Goal: Navigation & Orientation: Understand site structure

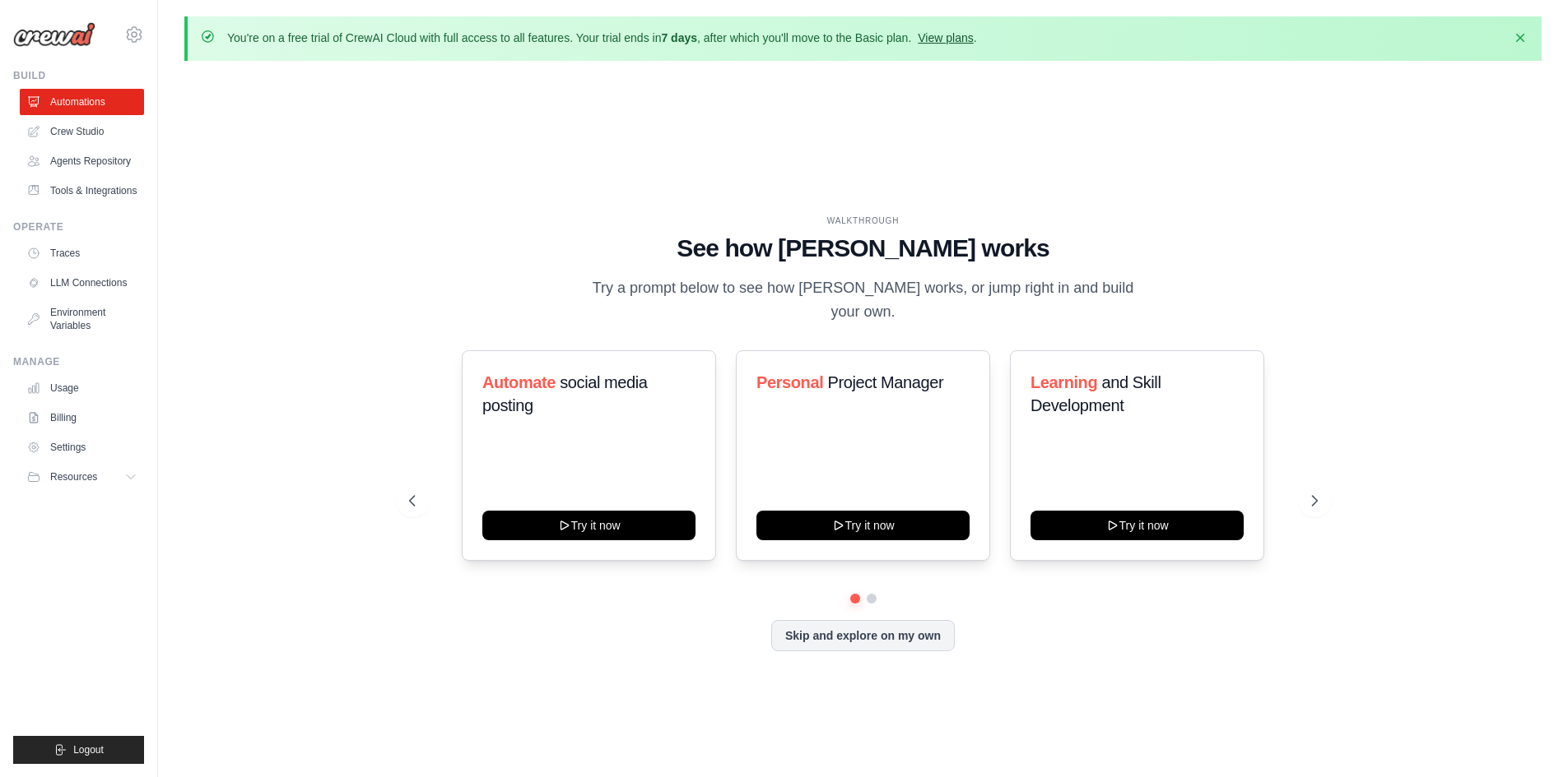
click at [956, 39] on link "View plans" at bounding box center [945, 38] width 55 height 13
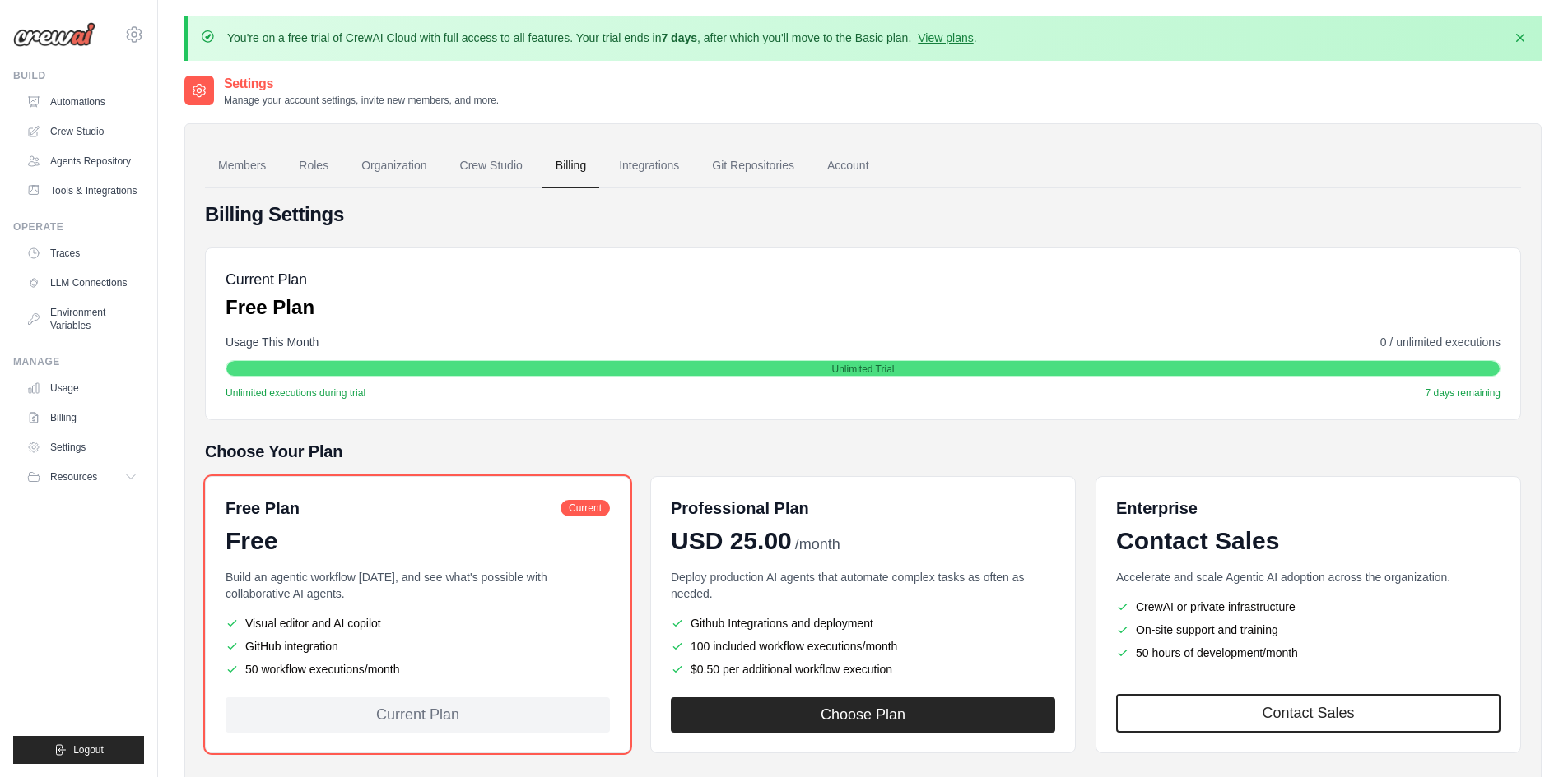
scroll to position [90, 0]
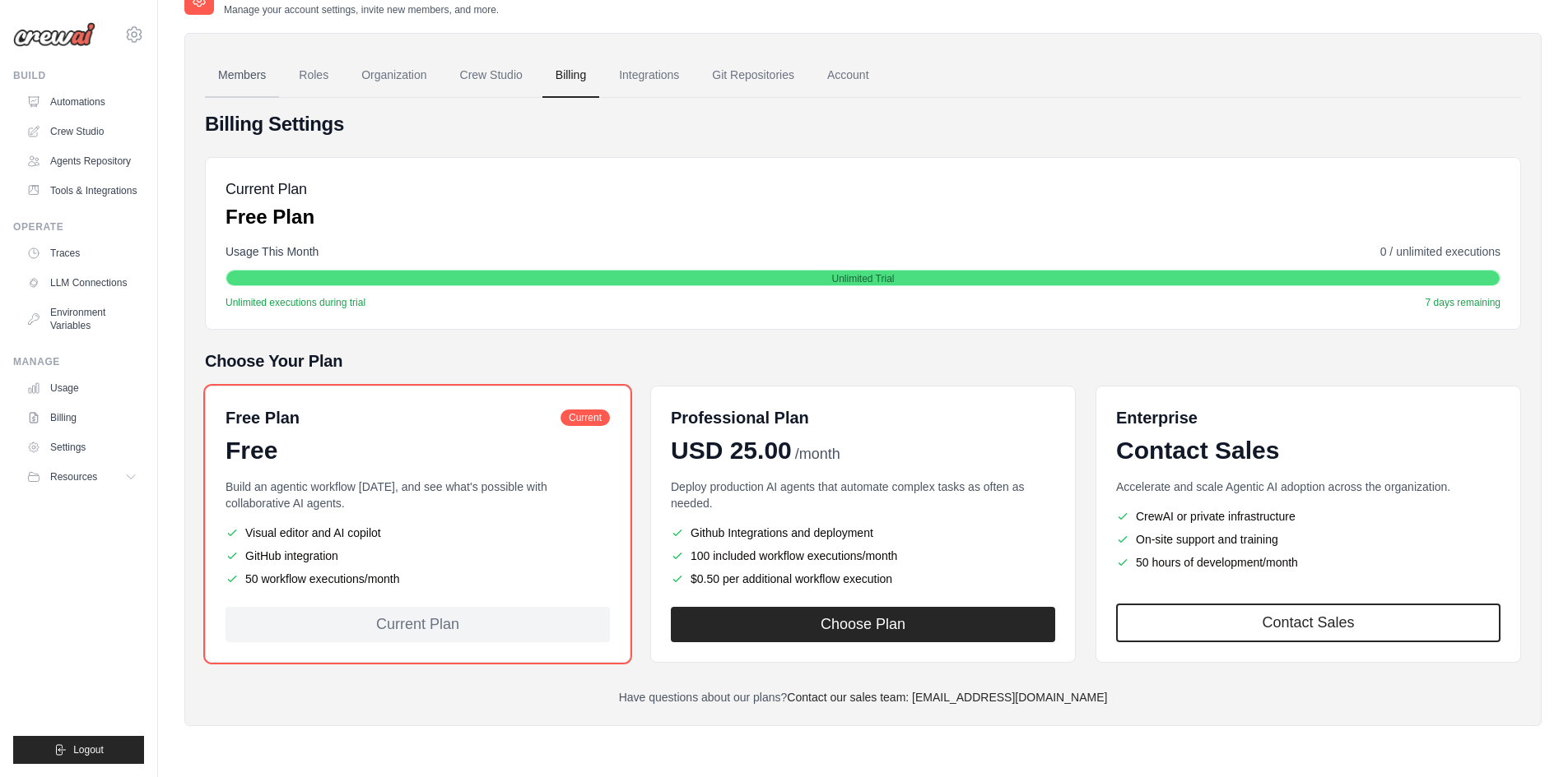
click at [241, 75] on link "Members" at bounding box center [242, 75] width 74 height 45
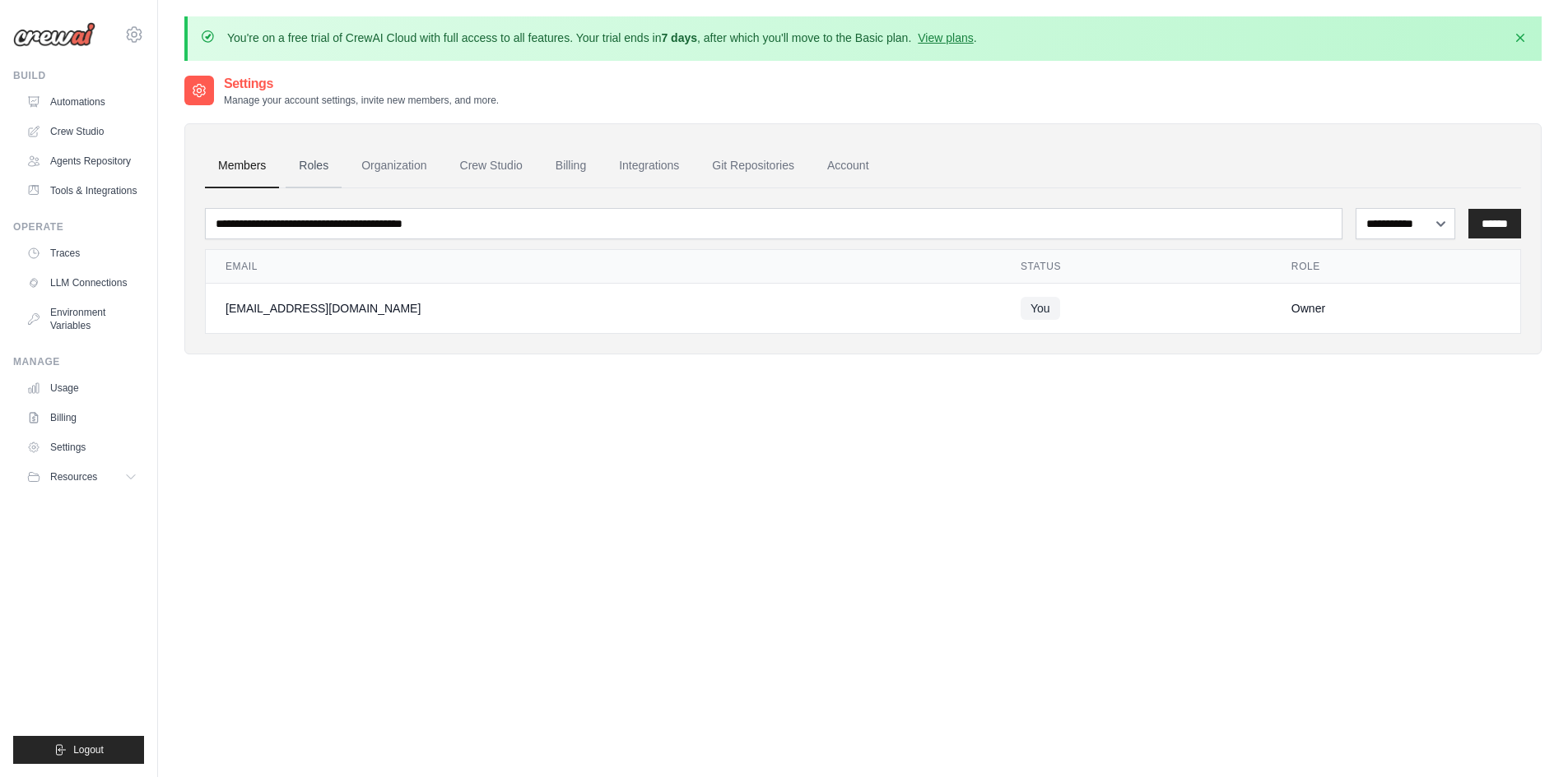
click at [316, 162] on link "Roles" at bounding box center [313, 166] width 56 height 45
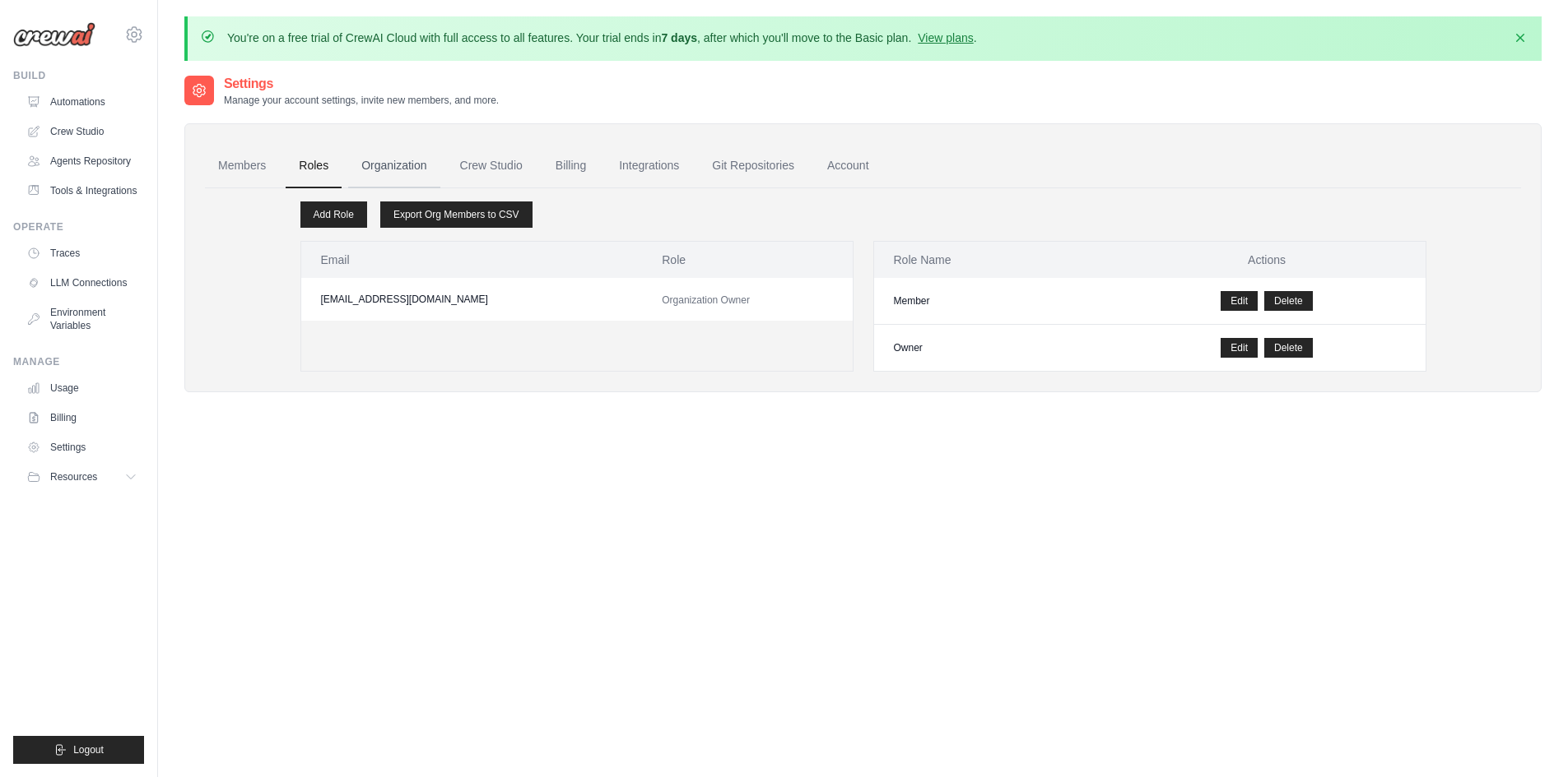
click at [391, 167] on link "Organization" at bounding box center [393, 166] width 91 height 45
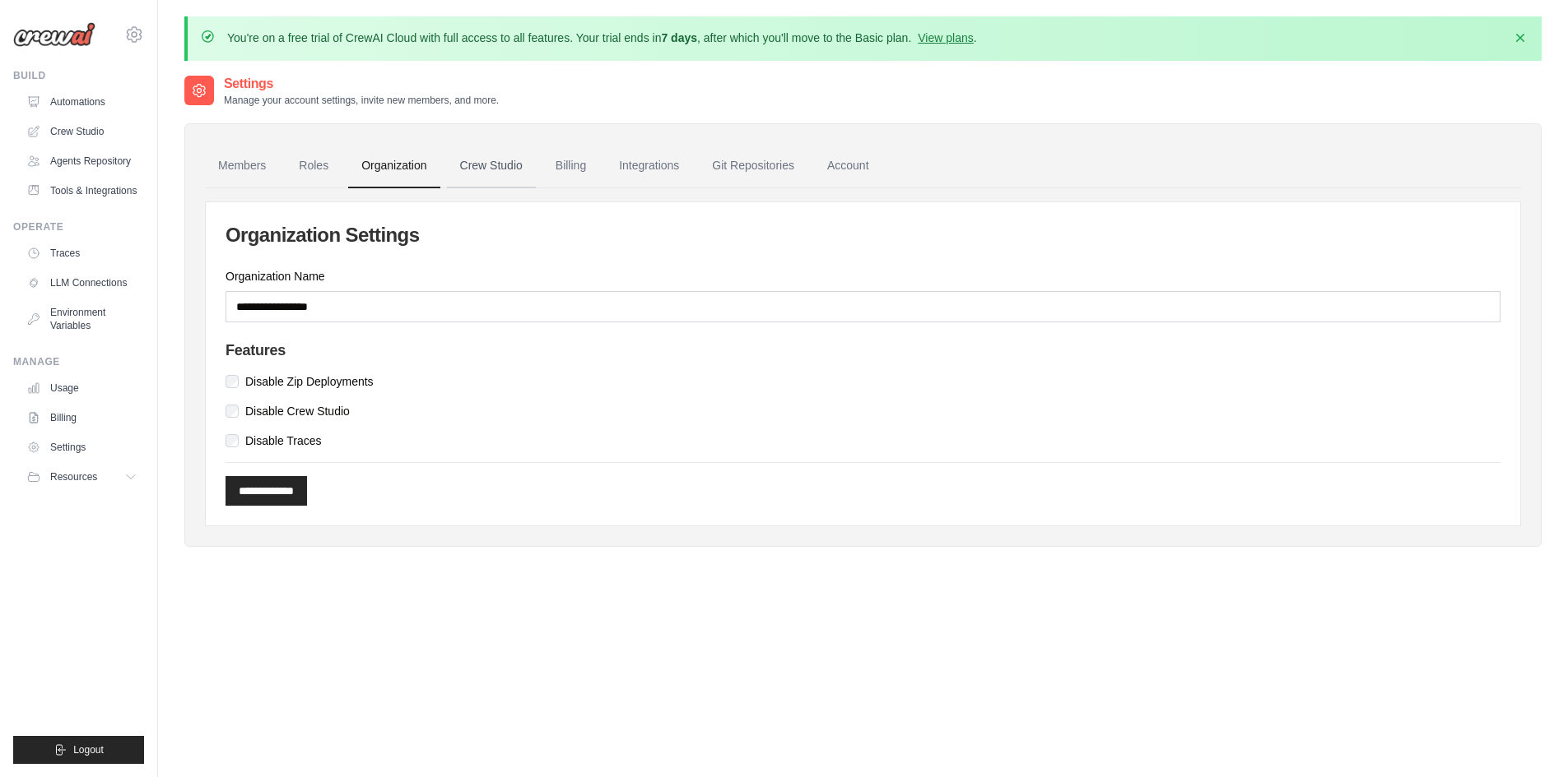
click at [478, 166] on link "Crew Studio" at bounding box center [491, 166] width 89 height 45
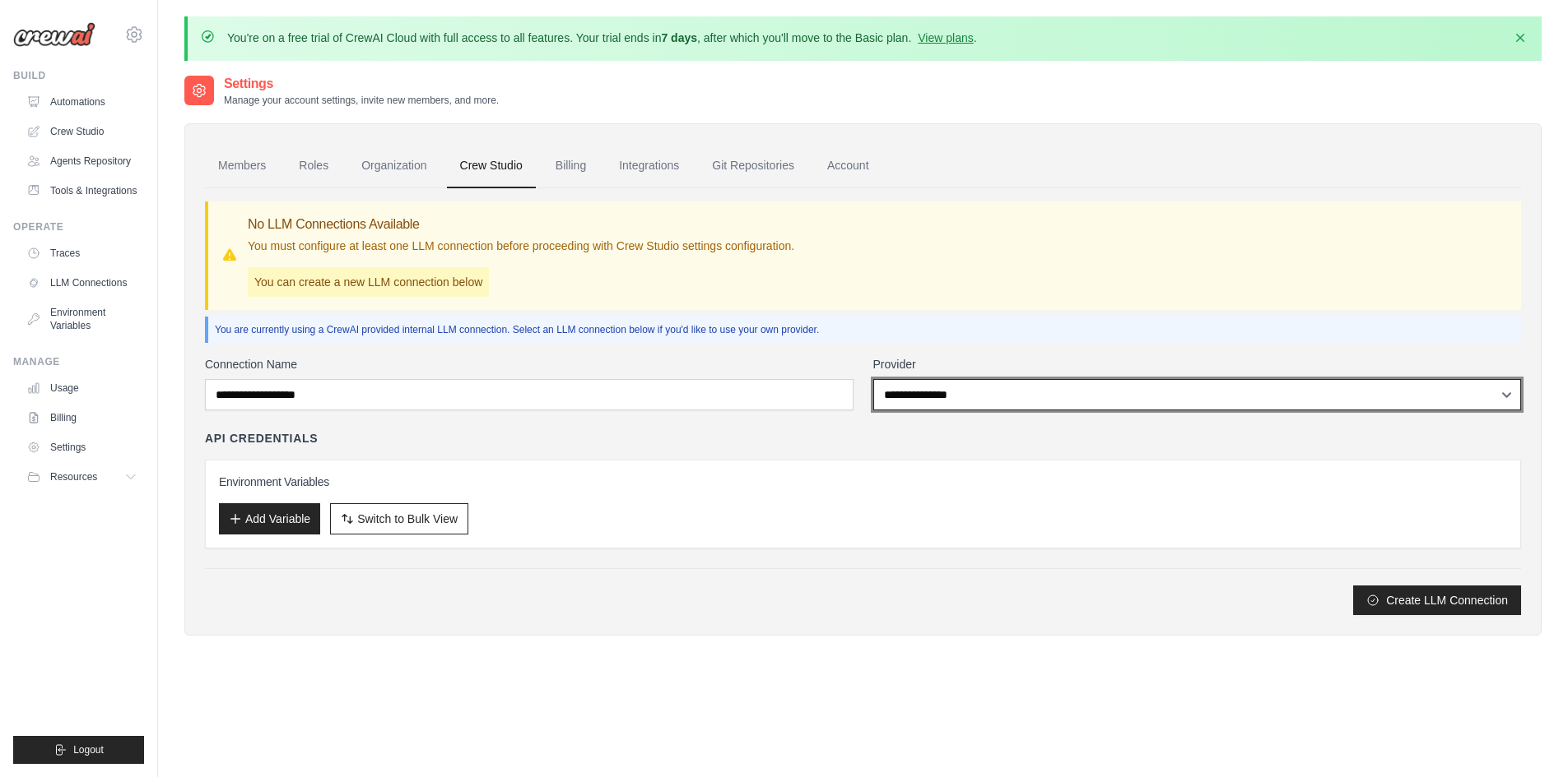
click at [940, 395] on select "**********" at bounding box center [1197, 394] width 648 height 31
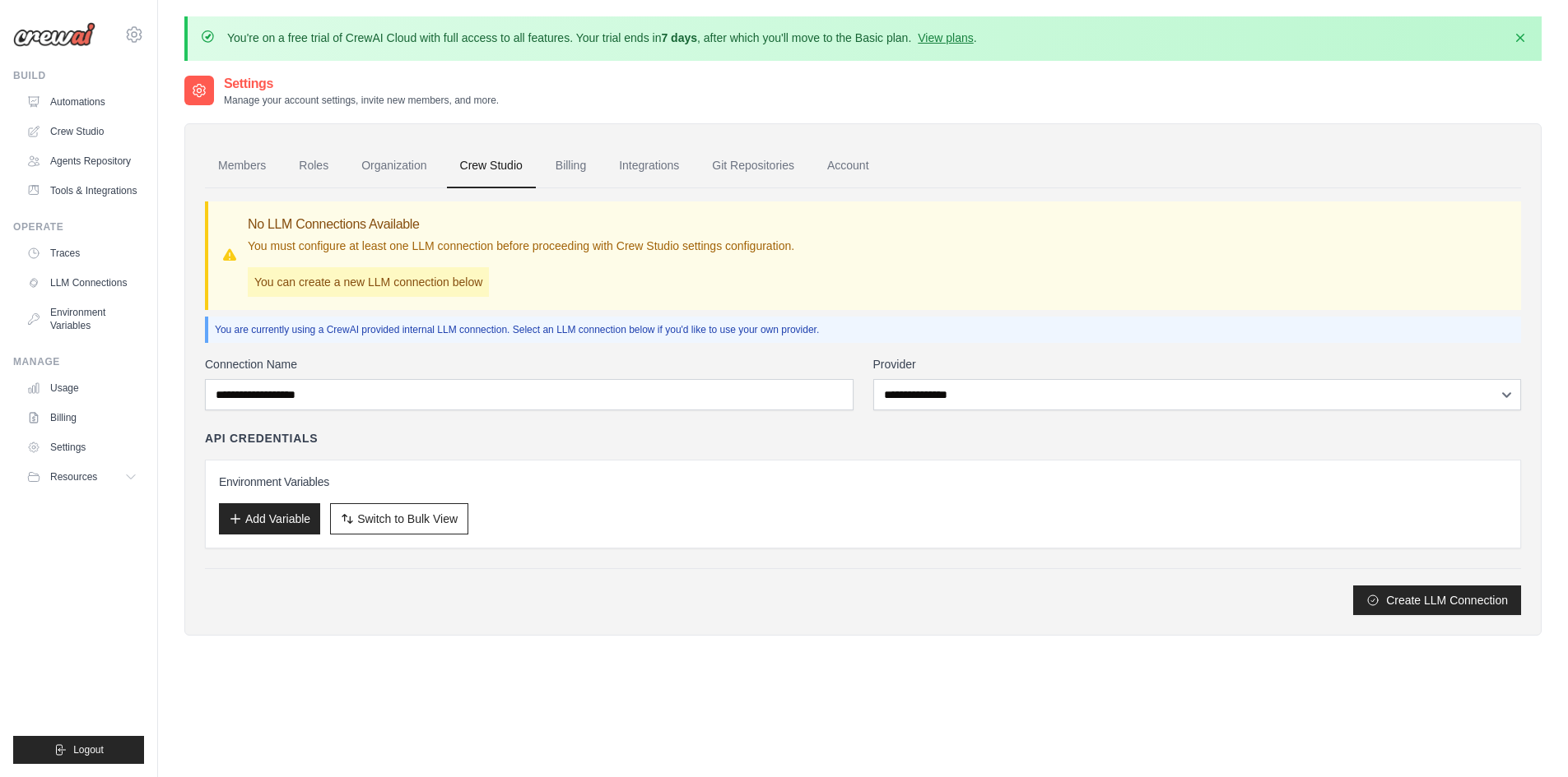
click at [768, 359] on label "Connection Name" at bounding box center [529, 364] width 648 height 16
click at [768, 379] on input "Connection Name" at bounding box center [529, 394] width 648 height 31
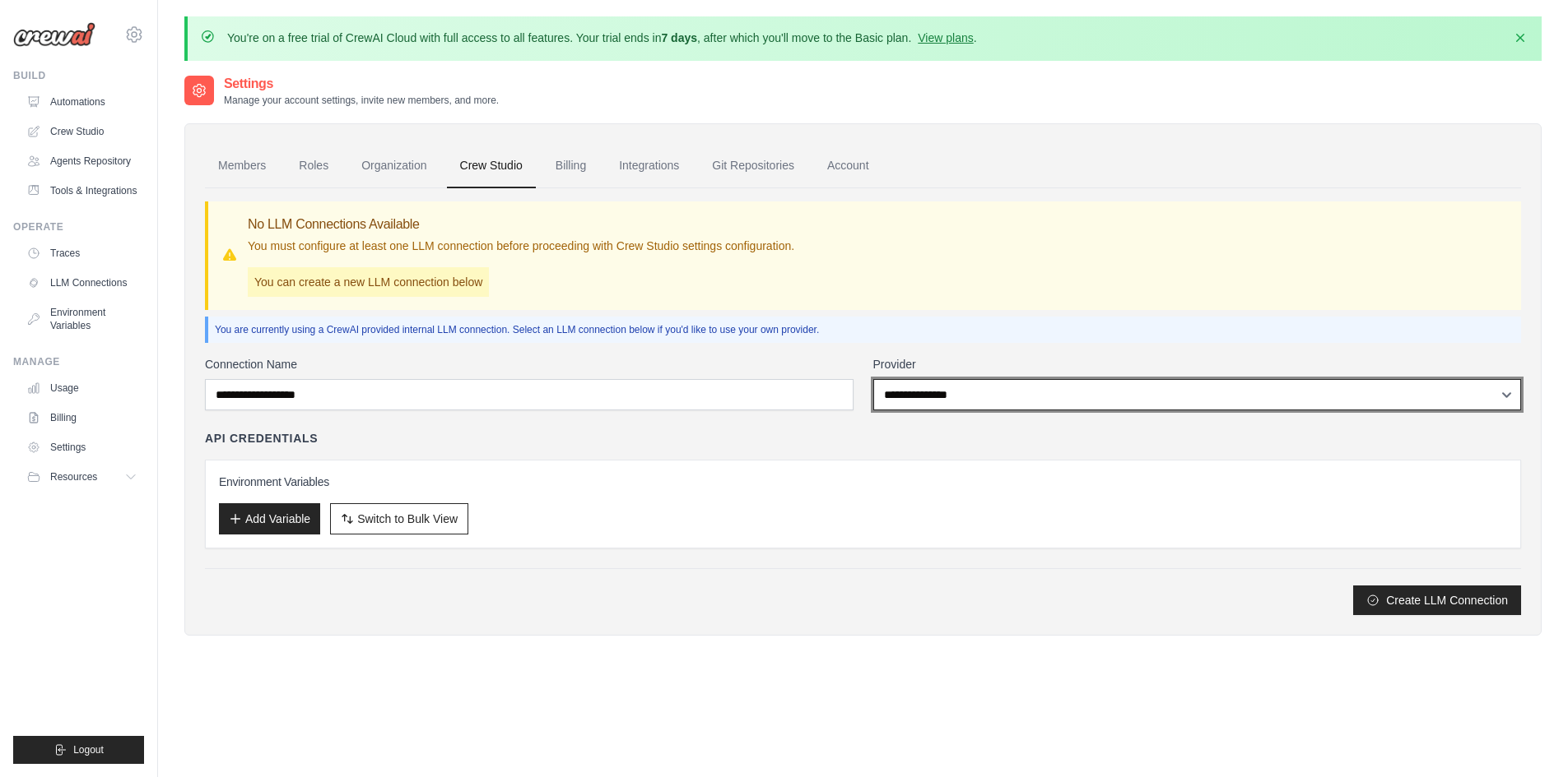
click at [932, 396] on select "**********" at bounding box center [1197, 394] width 648 height 31
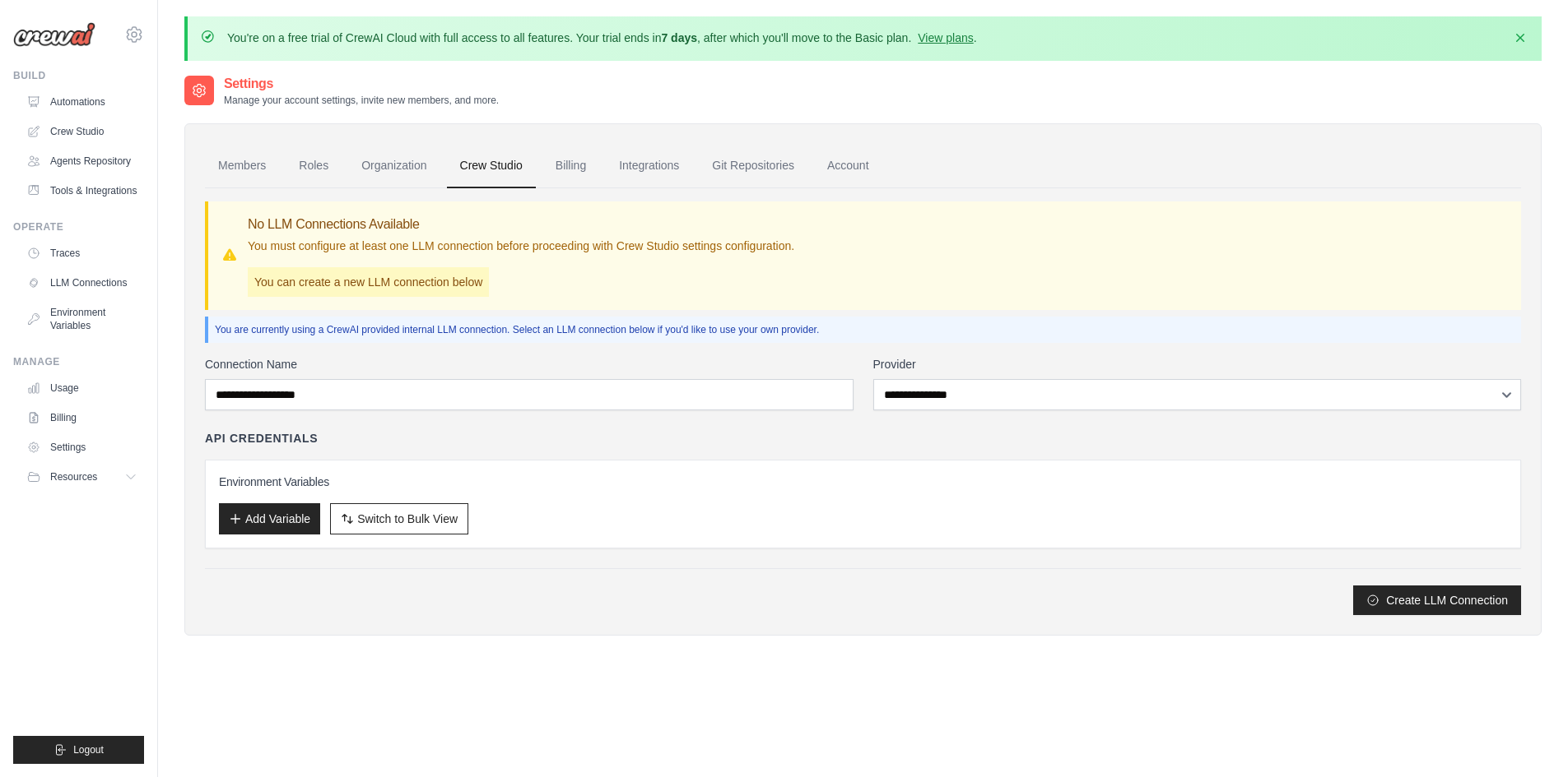
click at [834, 580] on div "Create LLM Connection" at bounding box center [863, 591] width 1316 height 46
click at [577, 163] on link "Billing" at bounding box center [571, 166] width 57 height 45
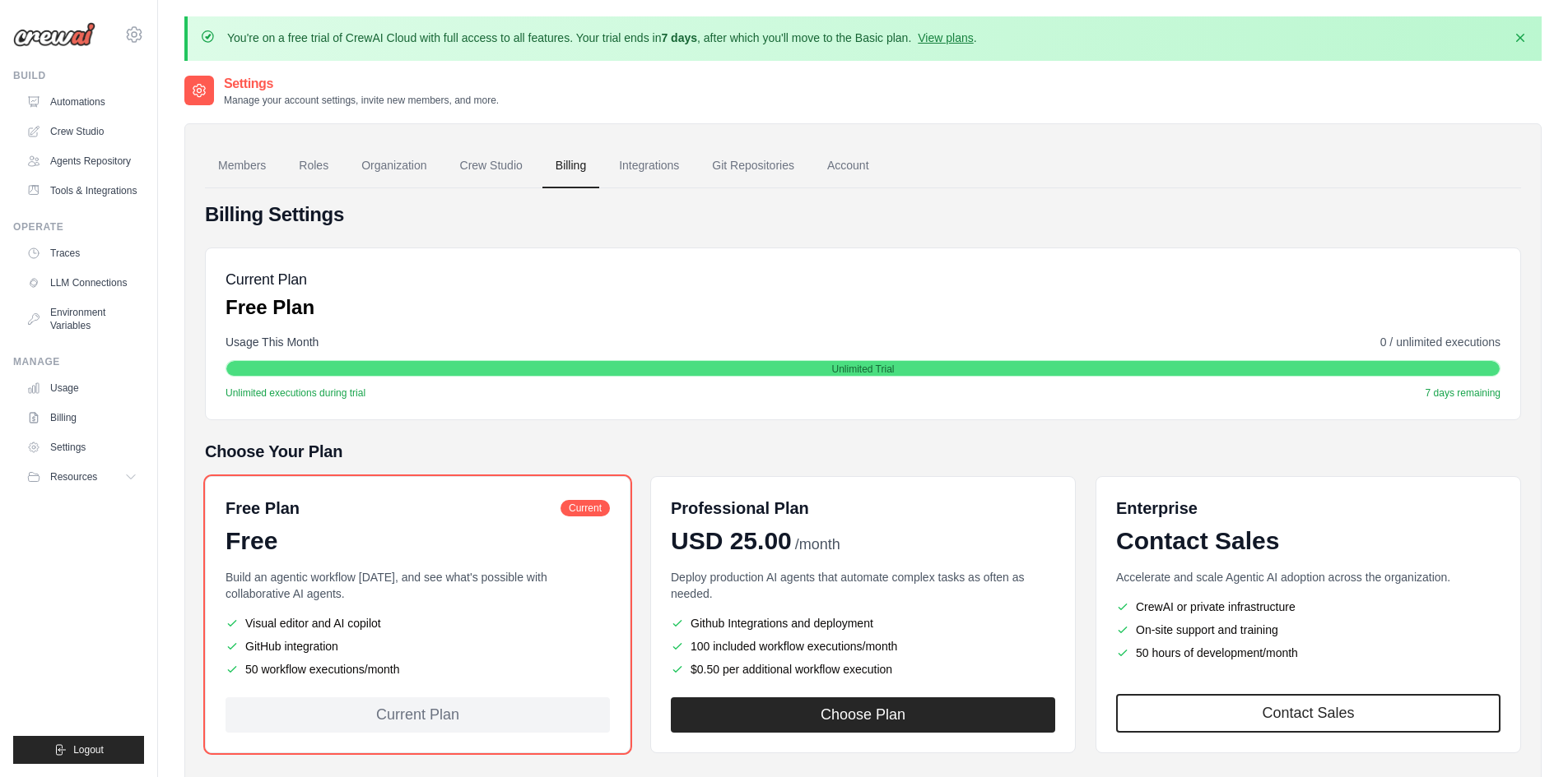
click at [627, 166] on link "Integrations" at bounding box center [648, 166] width 86 height 45
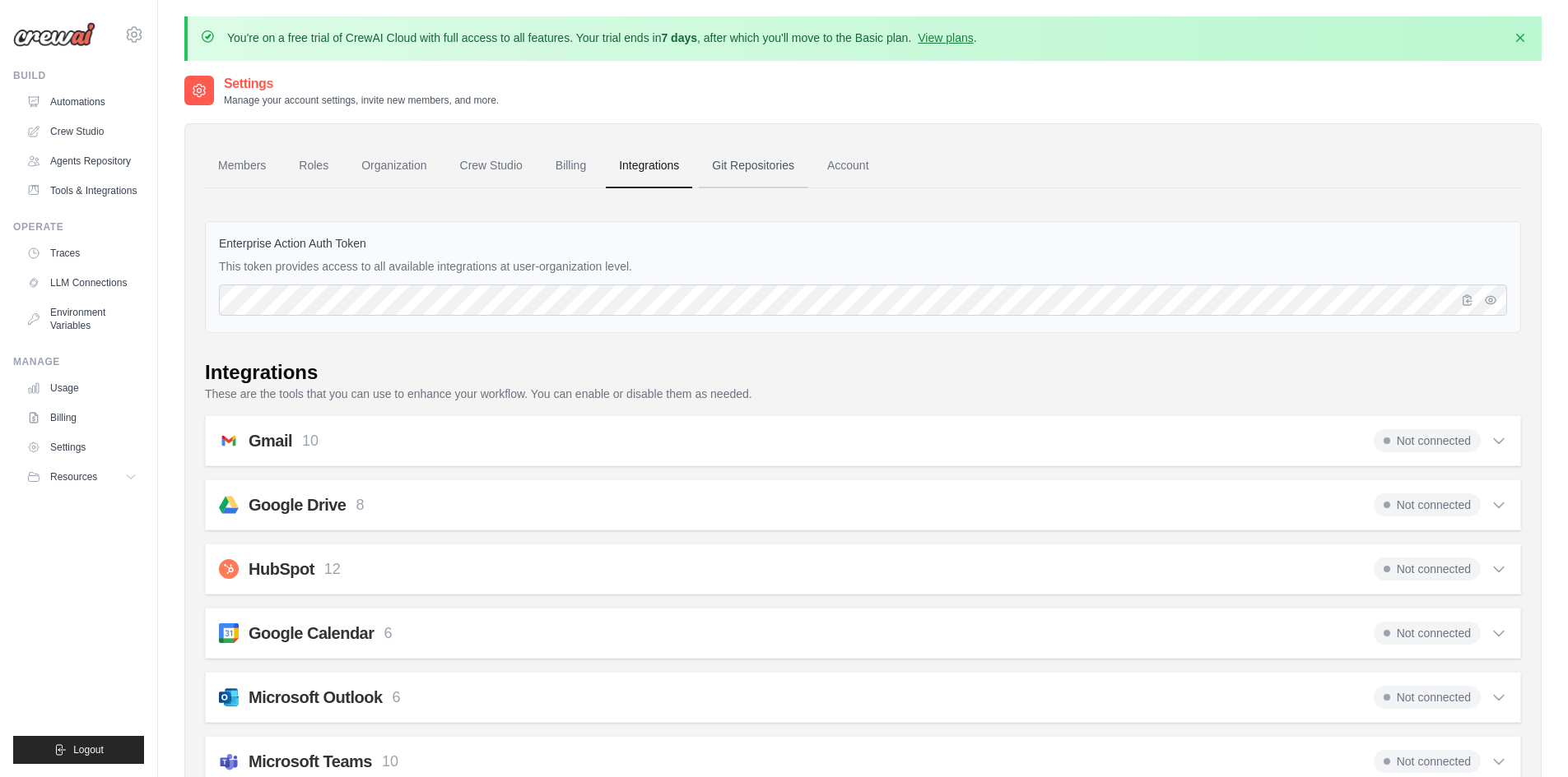
click at [769, 167] on link "Git Repositories" at bounding box center [753, 166] width 109 height 45
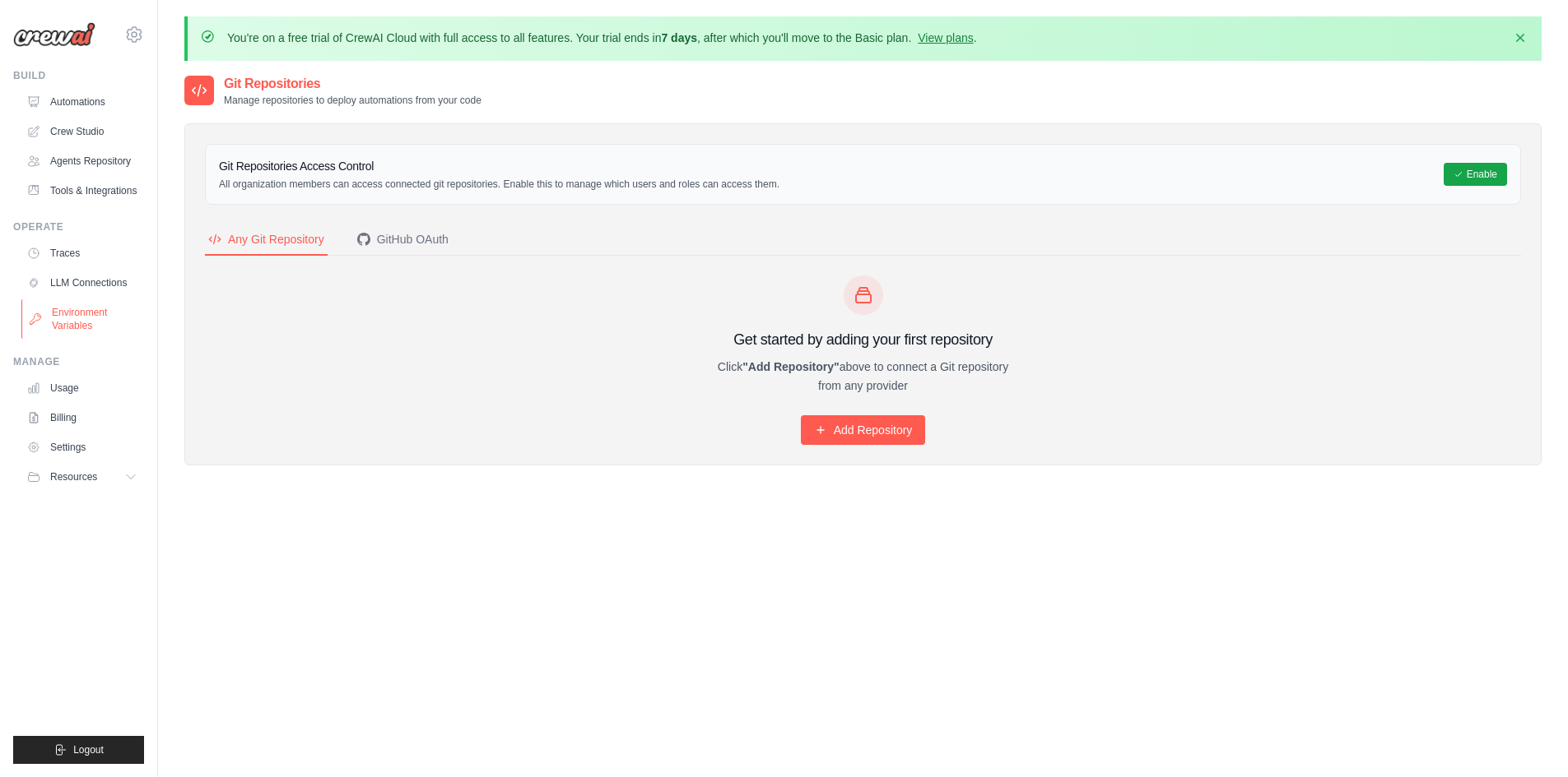
click at [66, 316] on link "Environment Variables" at bounding box center [83, 319] width 124 height 40
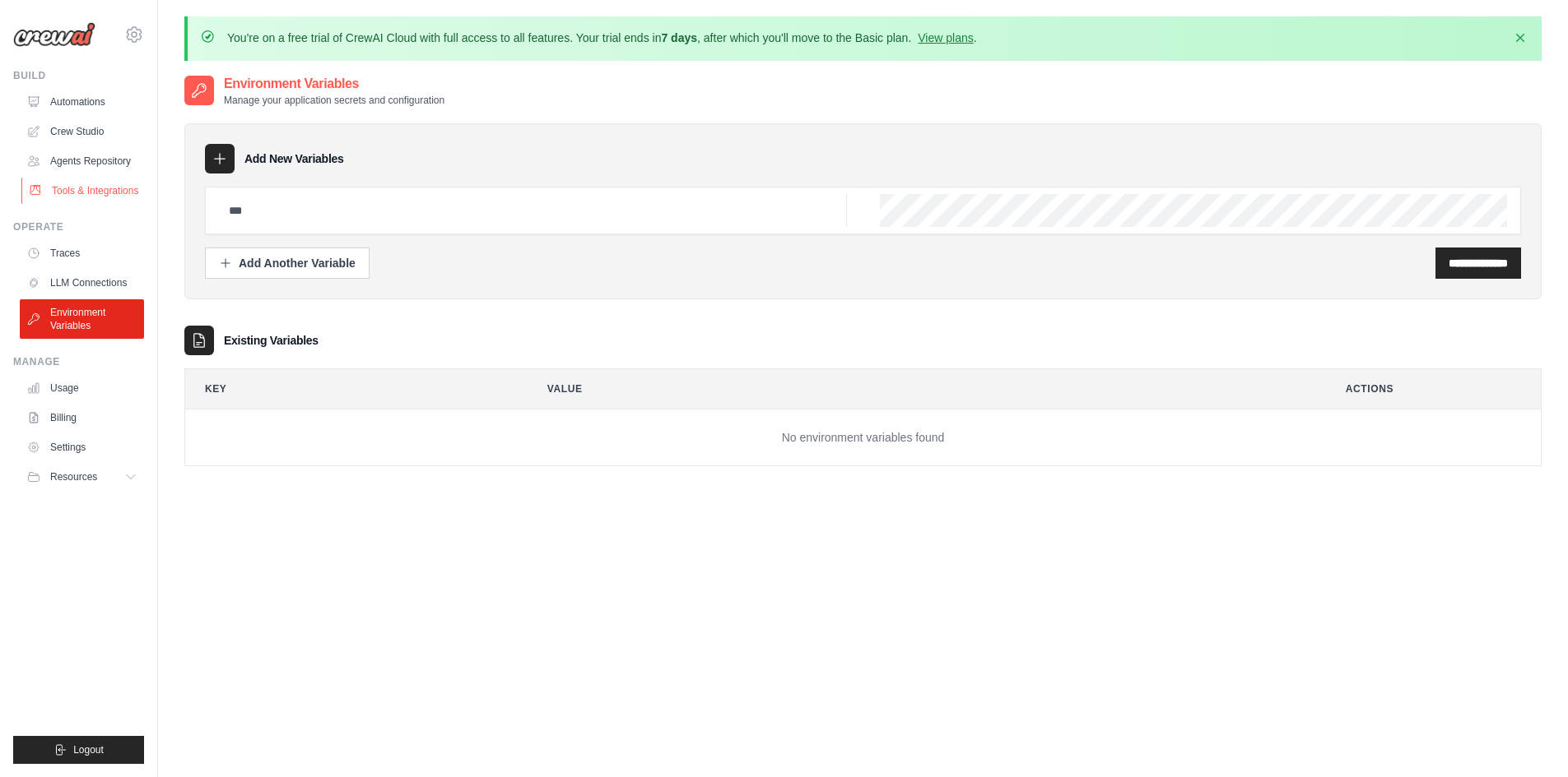
click at [67, 185] on link "Tools & Integrations" at bounding box center [83, 191] width 124 height 27
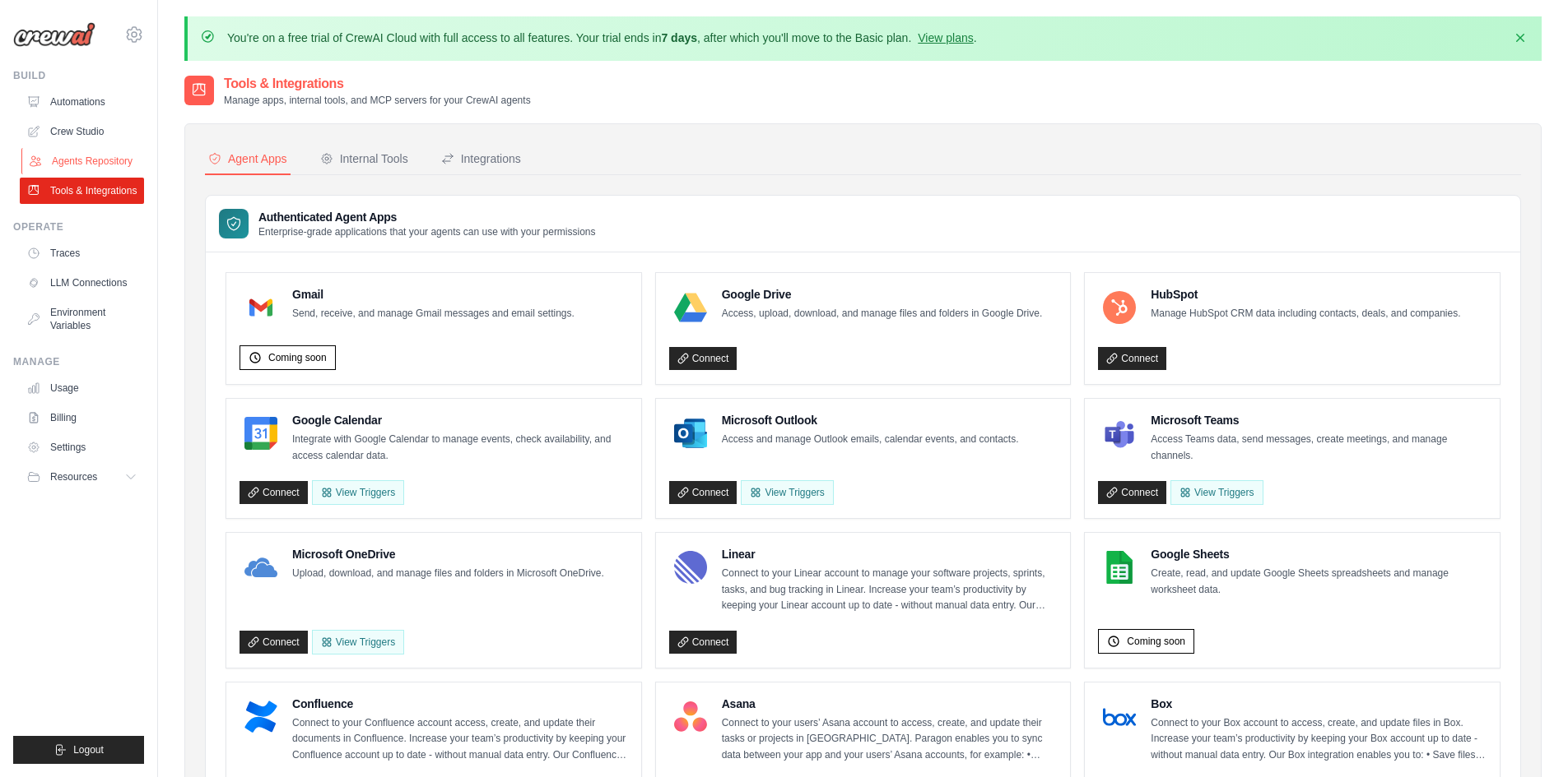
click at [74, 161] on link "Agents Repository" at bounding box center [83, 161] width 124 height 27
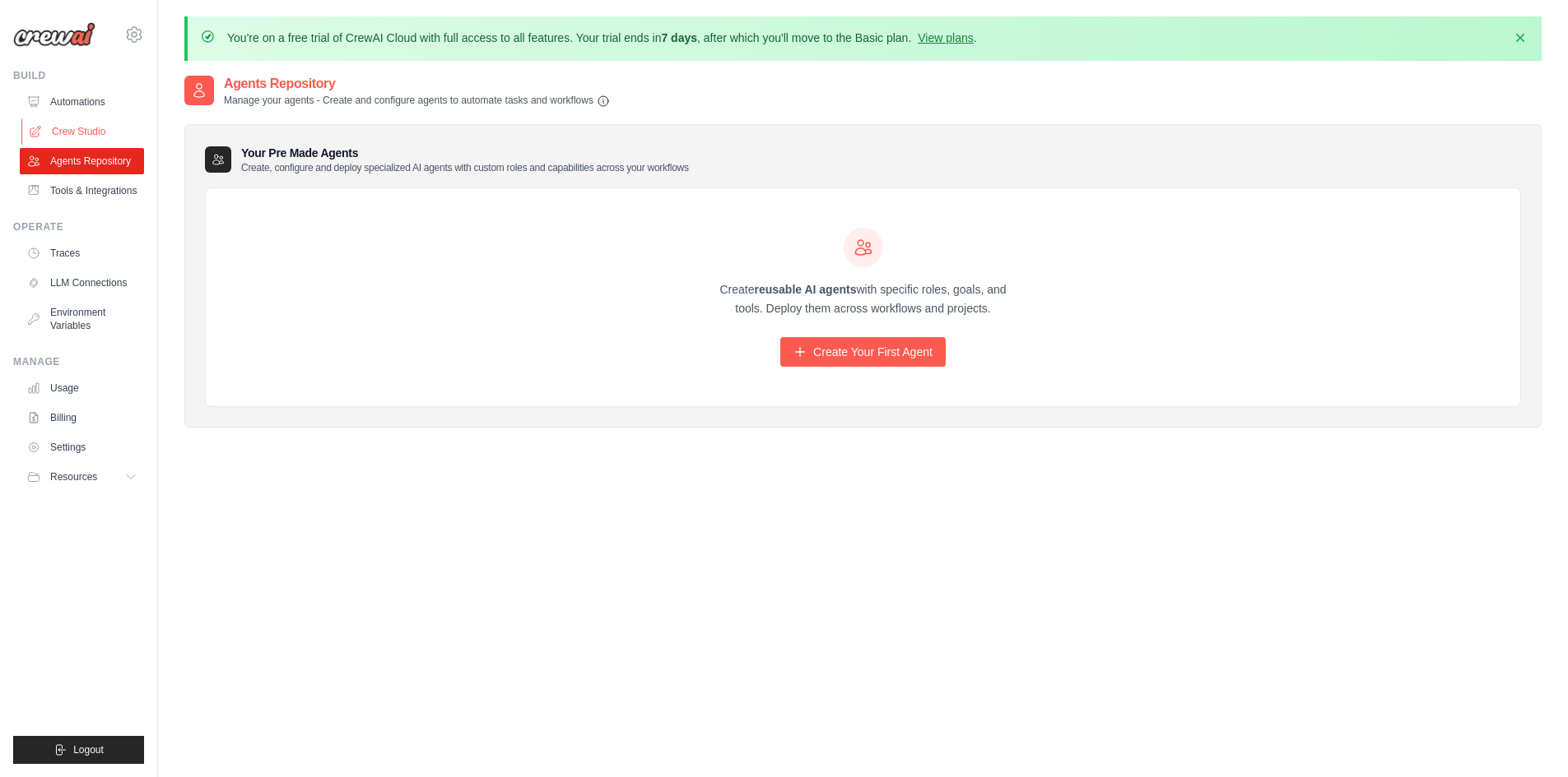
click at [71, 129] on link "Crew Studio" at bounding box center [83, 132] width 124 height 27
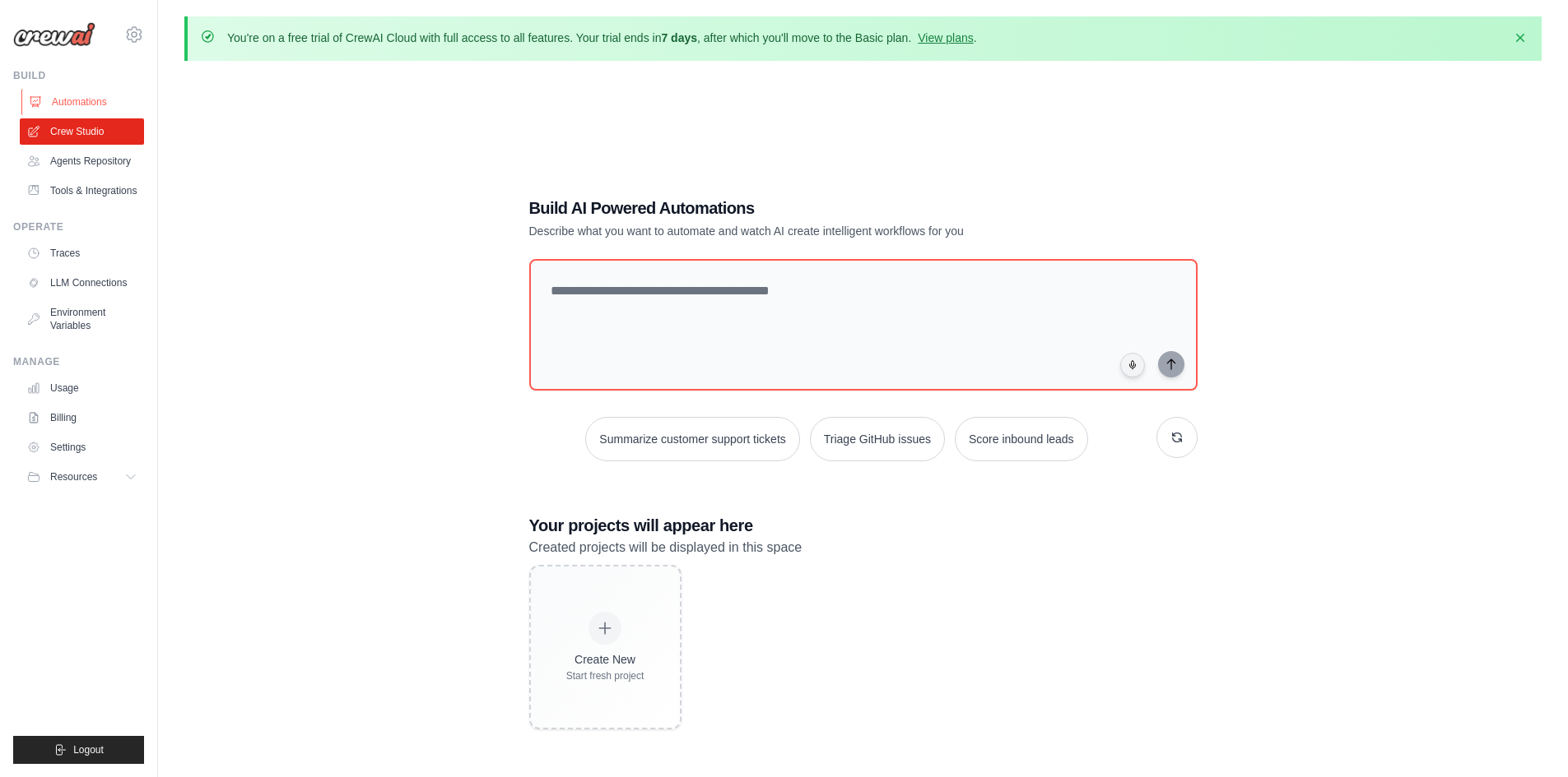
click at [72, 100] on link "Automations" at bounding box center [83, 102] width 124 height 27
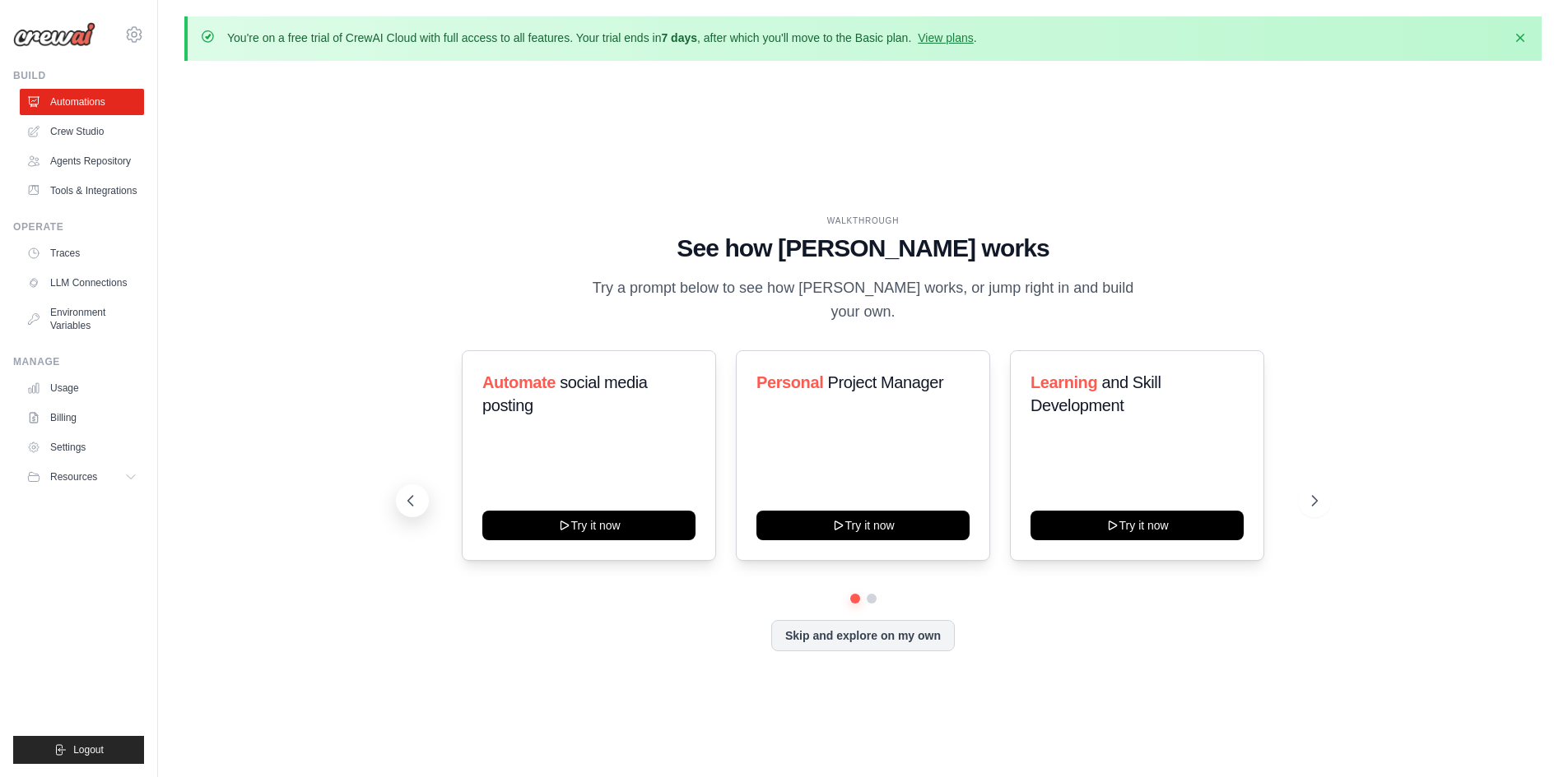
click at [410, 493] on icon at bounding box center [410, 500] width 16 height 16
click at [957, 34] on link "View plans" at bounding box center [945, 38] width 55 height 13
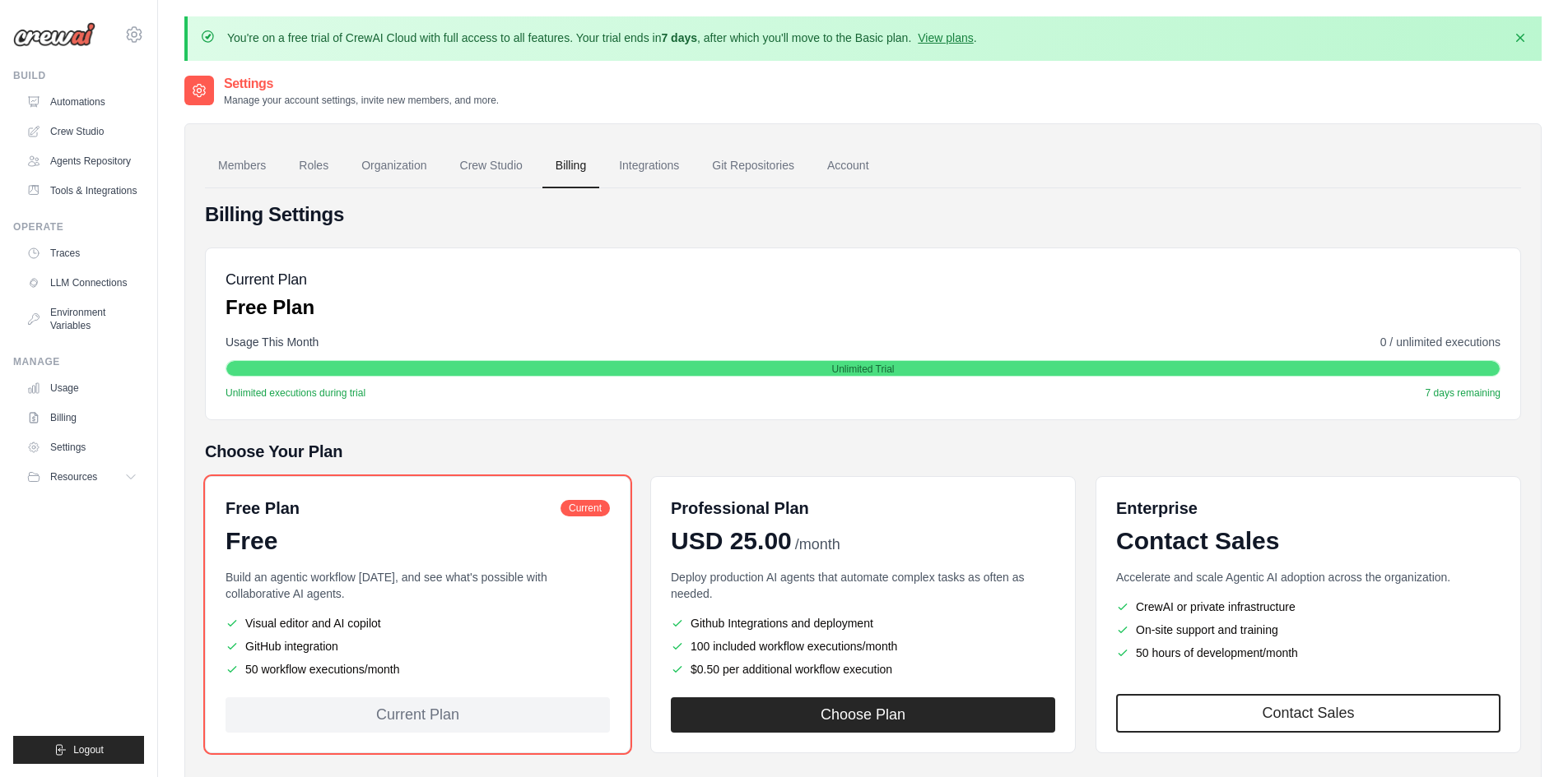
scroll to position [90, 0]
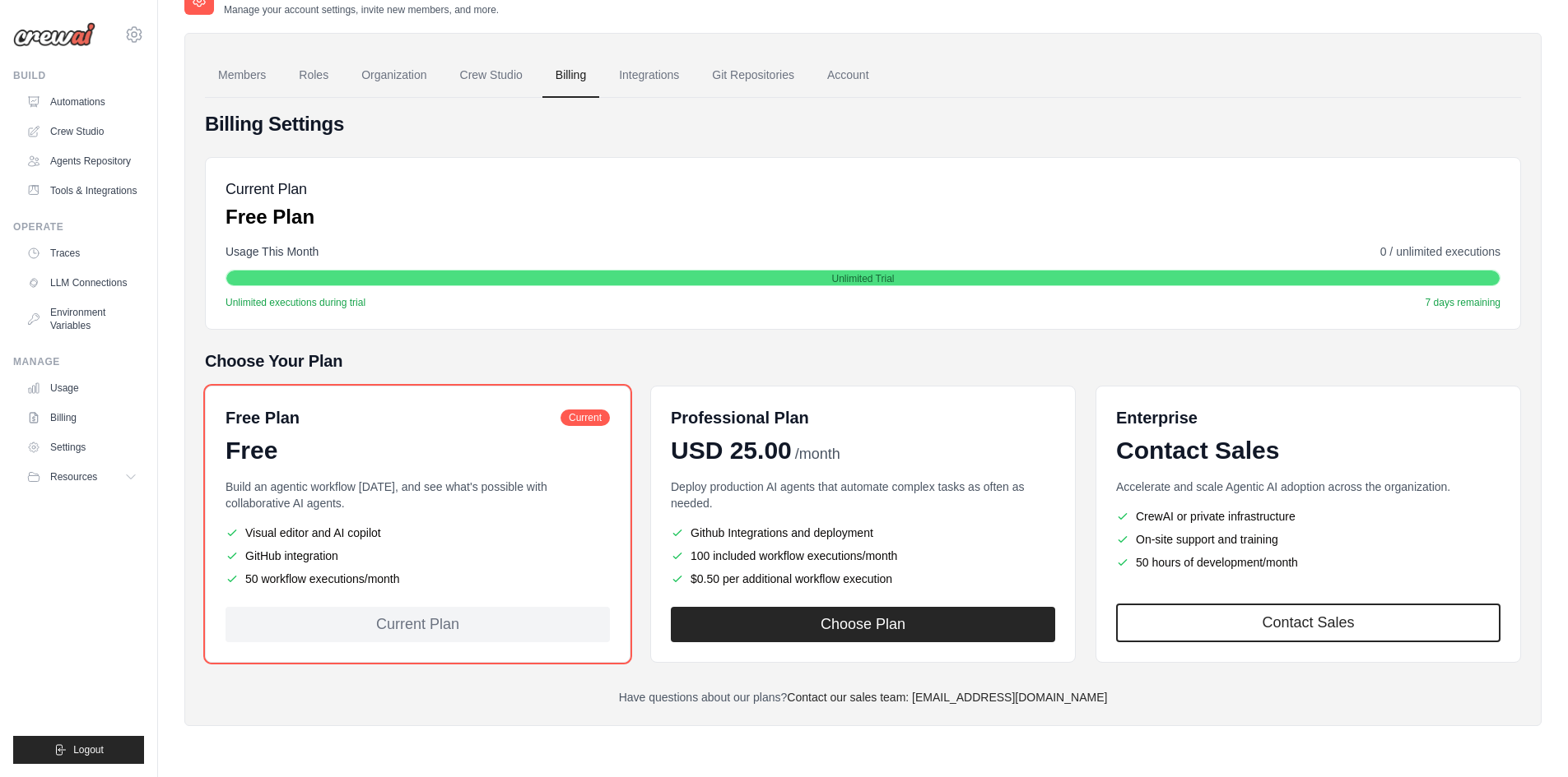
click at [1550, 60] on div "You're on a free trial of CrewAI Cloud with full access to all features. Your t…" at bounding box center [863, 343] width 1410 height 835
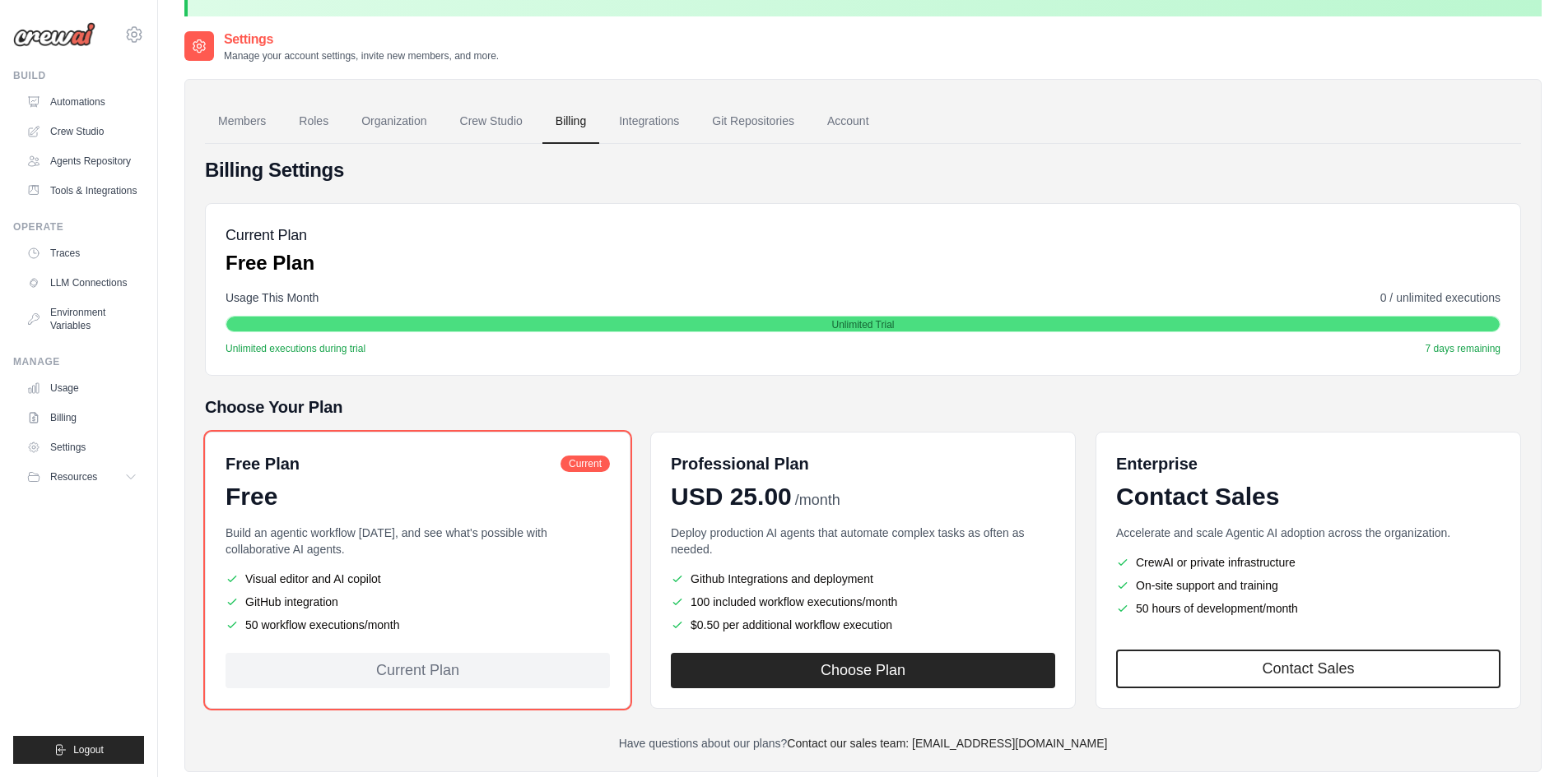
scroll to position [0, 0]
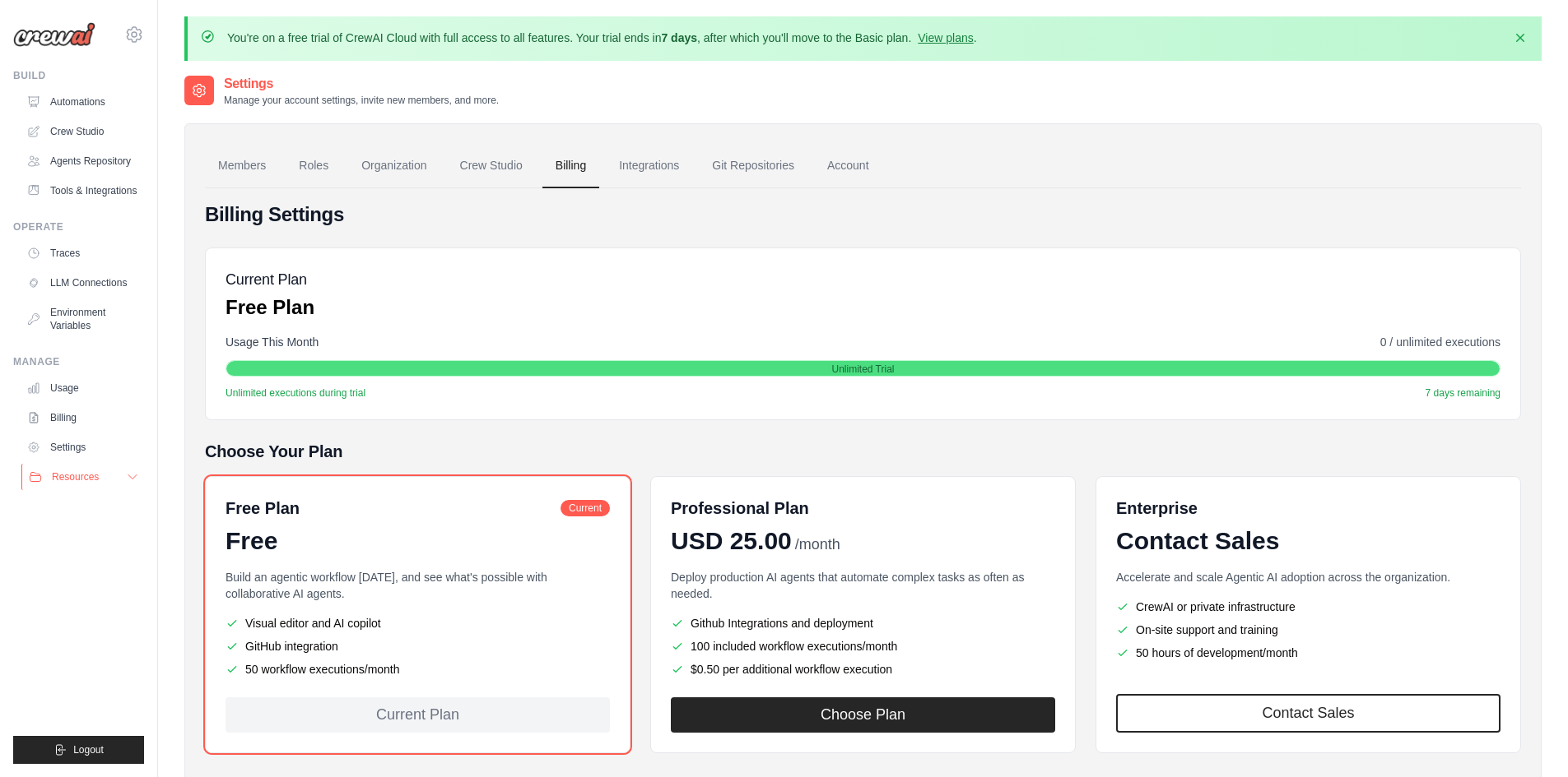
click at [89, 479] on span "Resources" at bounding box center [75, 478] width 46 height 13
click at [79, 502] on span "Documentation" at bounding box center [92, 505] width 66 height 13
